Goal: Information Seeking & Learning: Understand process/instructions

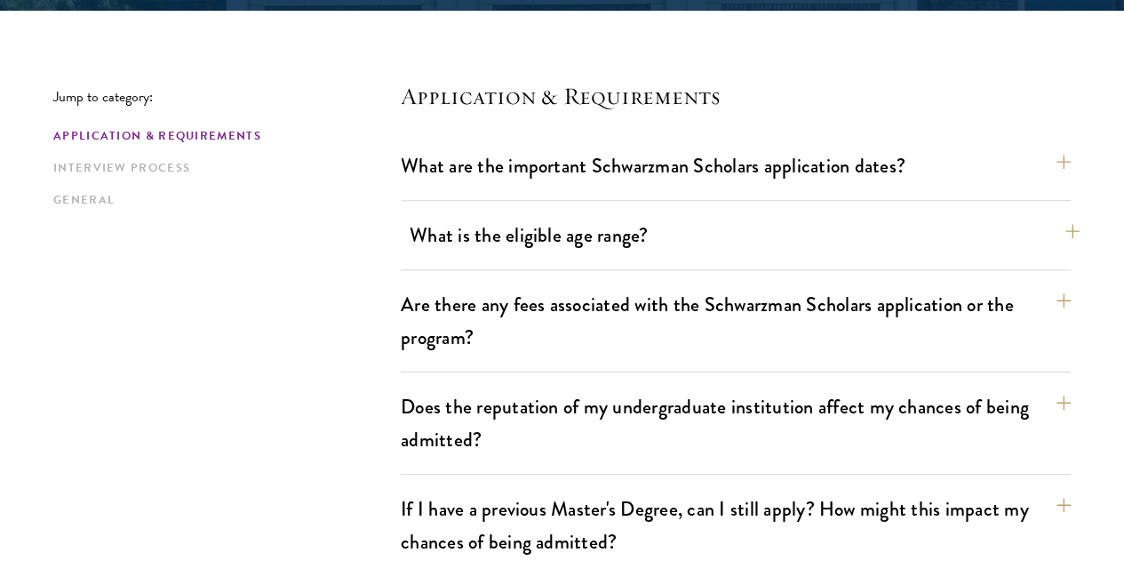
scroll to position [533, 0]
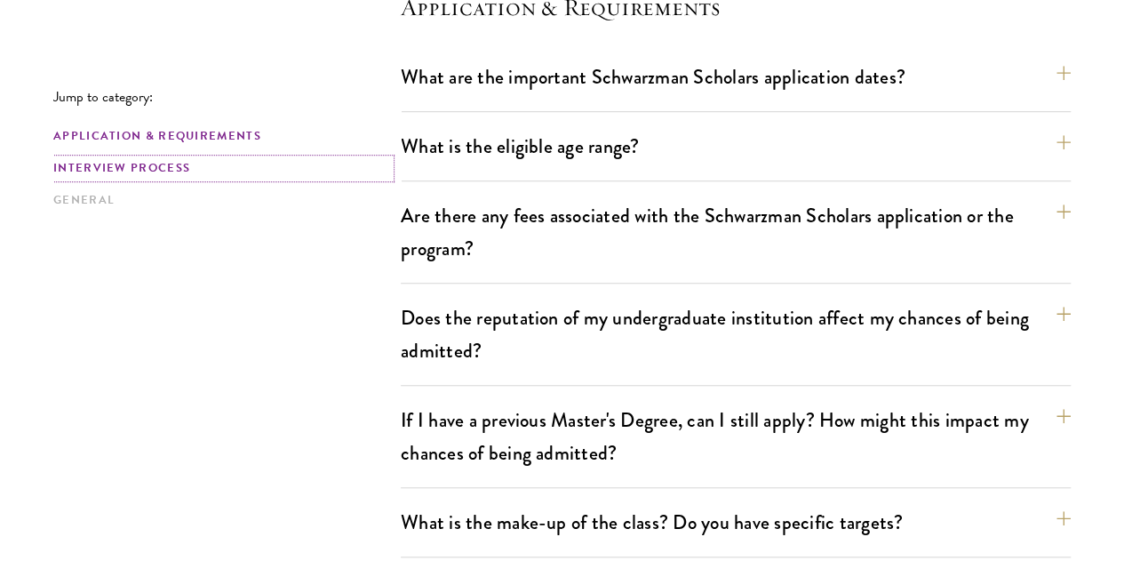
click at [163, 176] on link "Interview Process" at bounding box center [221, 168] width 337 height 19
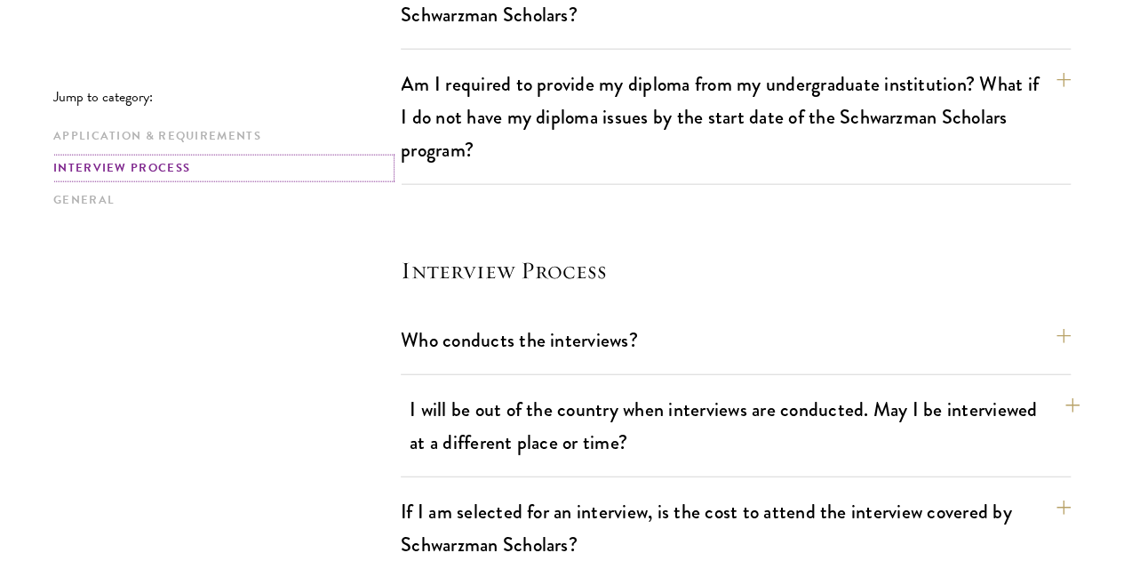
scroll to position [2040, 0]
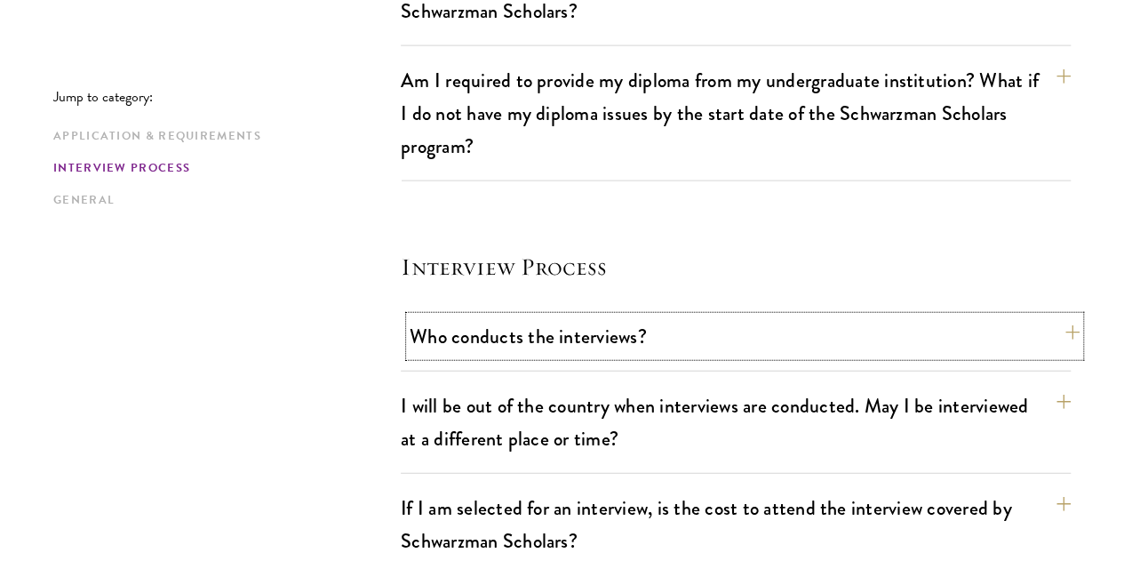
click at [633, 316] on button "Who conducts the interviews?" at bounding box center [745, 336] width 670 height 40
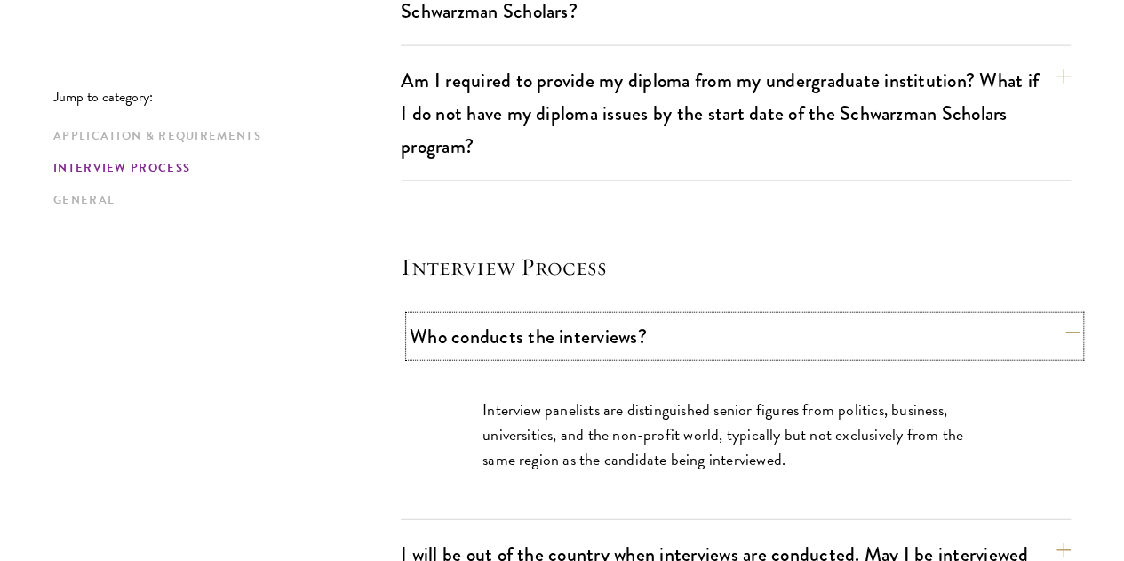
click at [637, 316] on button "Who conducts the interviews?" at bounding box center [745, 336] width 670 height 40
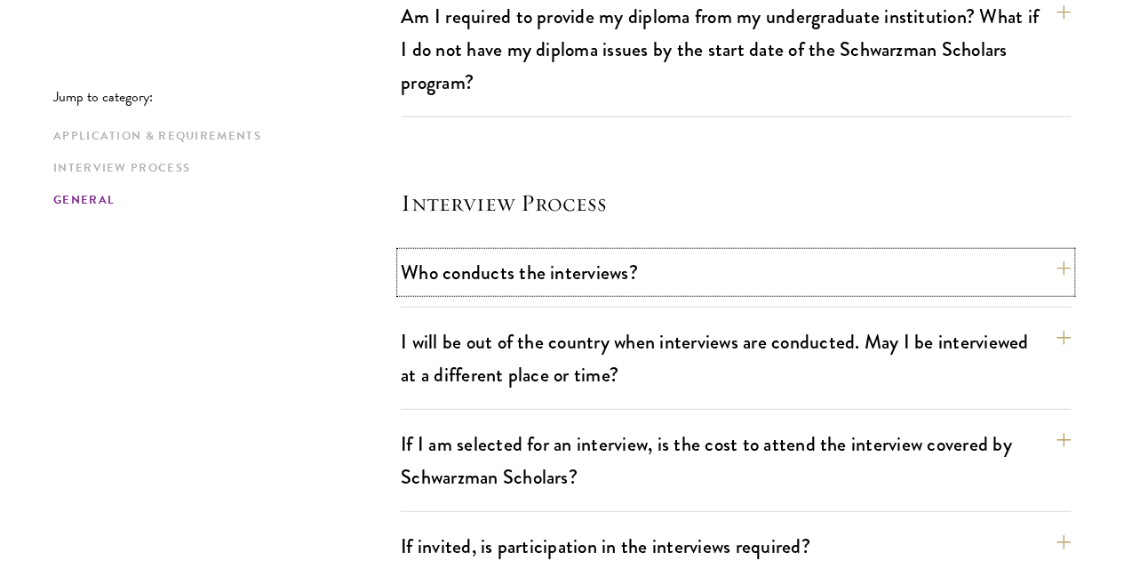
scroll to position [2129, 0]
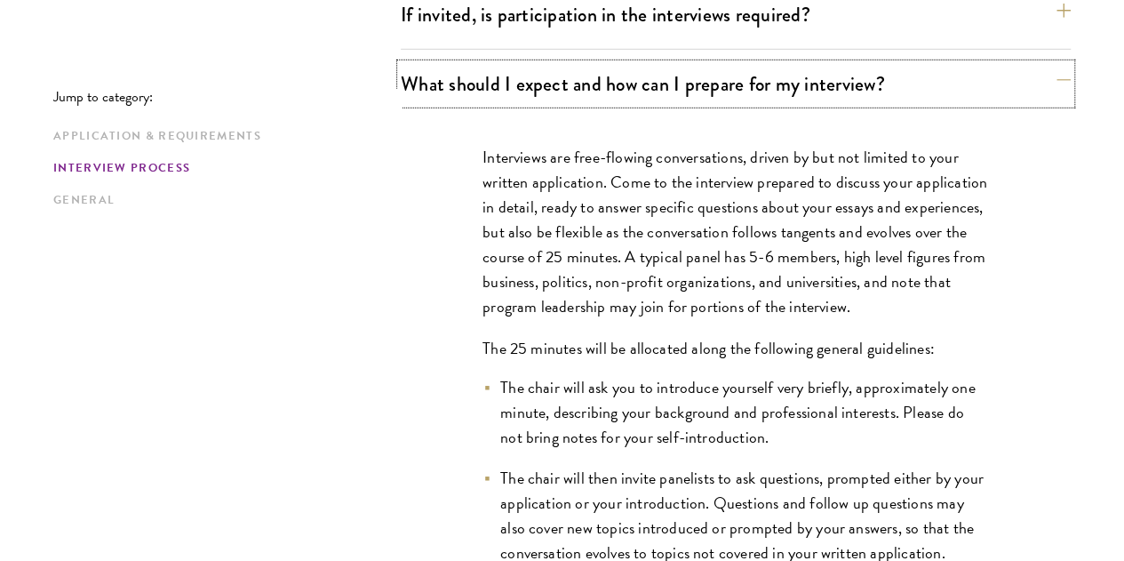
scroll to position [2662, 0]
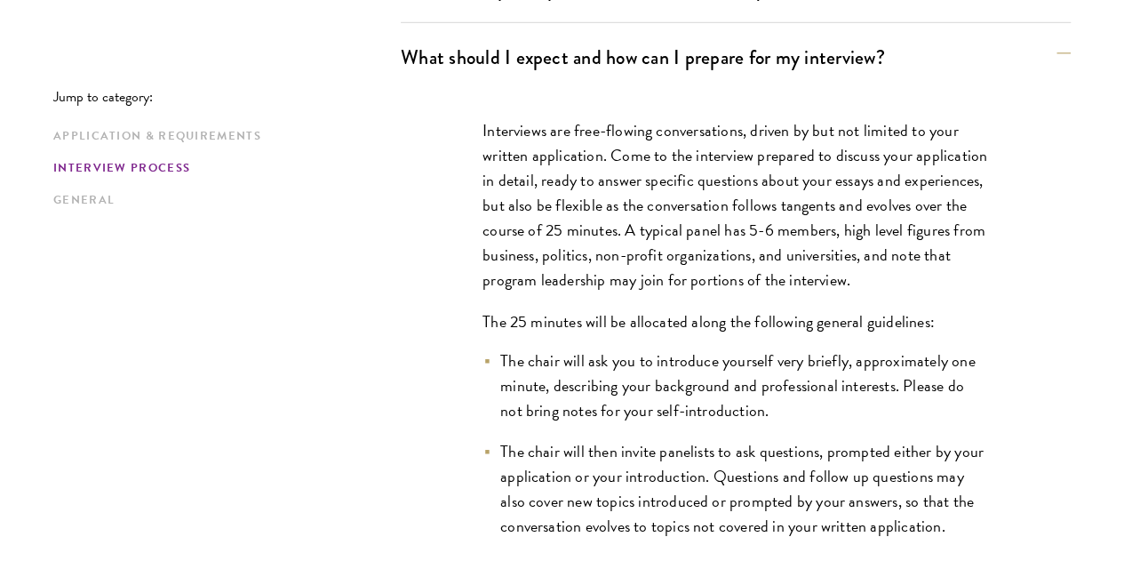
click at [657, 348] on li "The chair will ask you to introduce yourself very briefly, approximately one mi…" at bounding box center [735, 385] width 506 height 75
drag, startPoint x: 559, startPoint y: 251, endPoint x: 795, endPoint y: 254, distance: 236.4
click at [795, 348] on li "The chair will ask you to introduce yourself very briefly, approximately one mi…" at bounding box center [735, 385] width 506 height 75
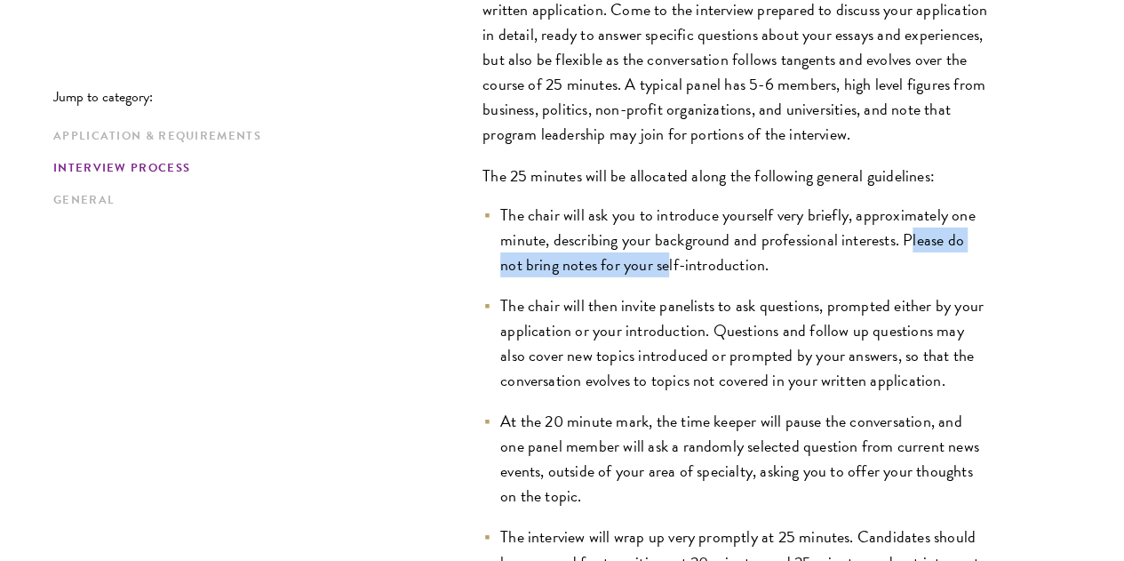
scroll to position [3017, 0]
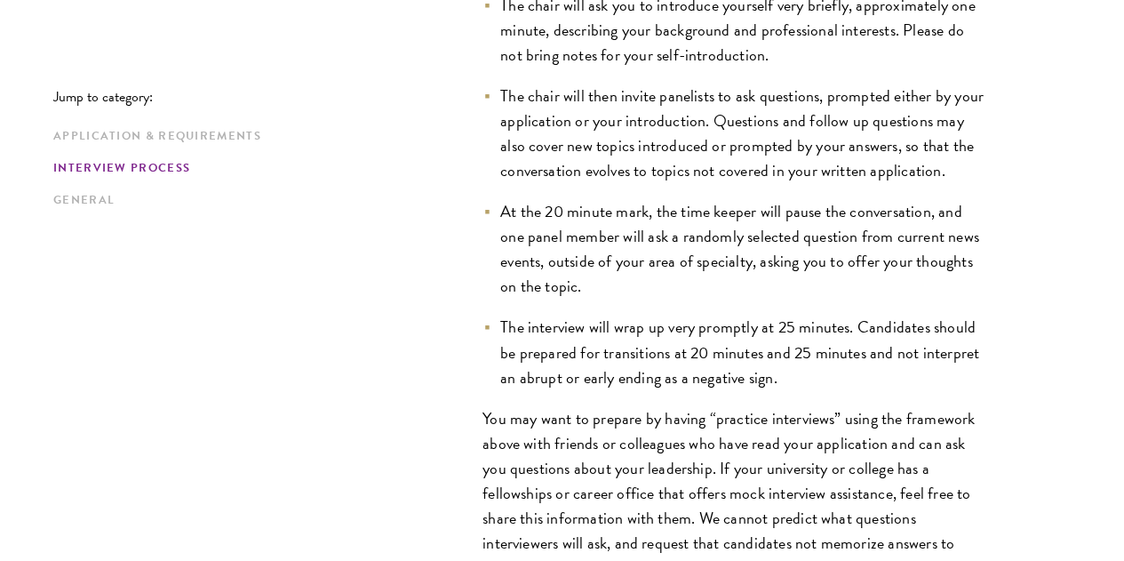
drag, startPoint x: 762, startPoint y: 324, endPoint x: 576, endPoint y: 349, distance: 188.2
click at [760, 406] on p "You may want to prepare by having “practice interviews” using the framework abo…" at bounding box center [735, 543] width 506 height 275
click at [569, 406] on p "You may want to prepare by having “practice interviews” using the framework abo…" at bounding box center [735, 543] width 506 height 275
click at [490, 406] on p "You may want to prepare by having “practice interviews” using the framework abo…" at bounding box center [735, 543] width 506 height 275
drag, startPoint x: 450, startPoint y: 370, endPoint x: 611, endPoint y: 378, distance: 161.9
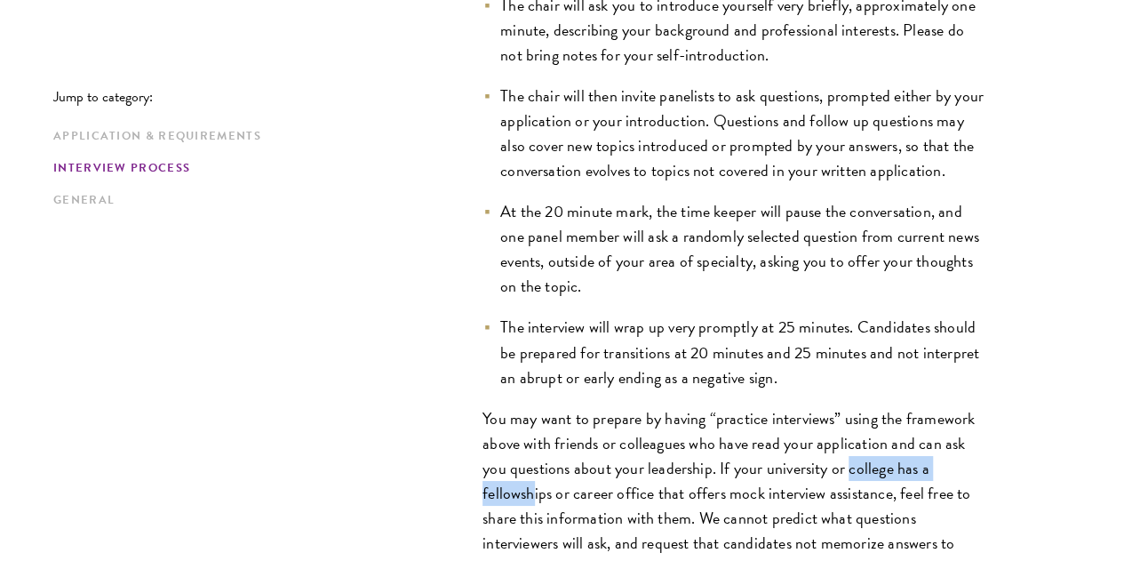
click at [611, 378] on div "Interviews are free-flowing conversations, driven by but not limited to your wr…" at bounding box center [735, 230] width 613 height 989
click at [548, 406] on p "You may want to prepare by having “practice interviews” using the framework abo…" at bounding box center [735, 543] width 506 height 275
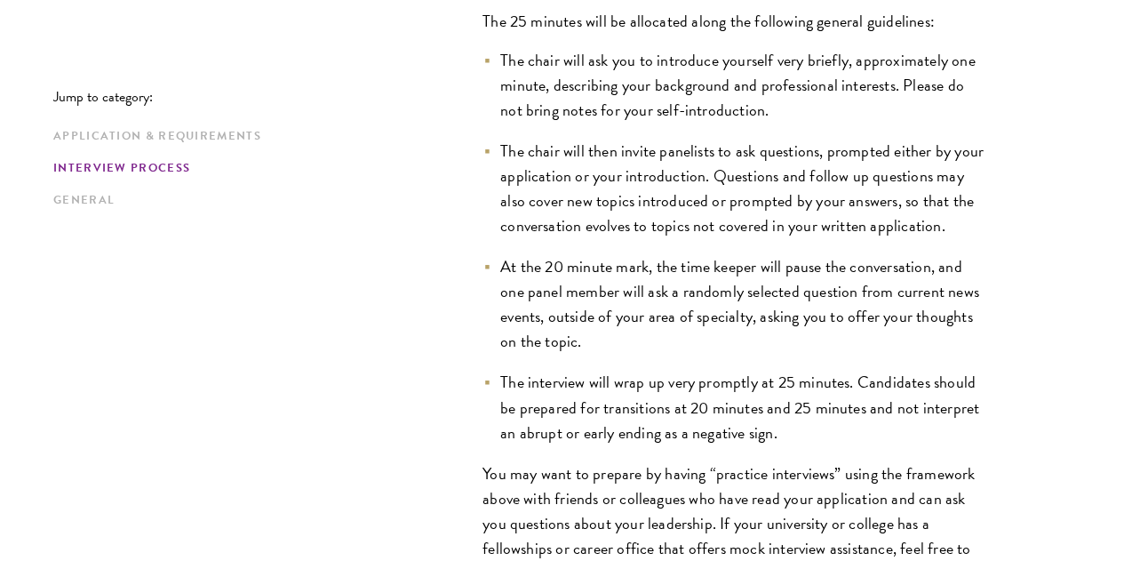
scroll to position [2751, 0]
